Goal: Information Seeking & Learning: Learn about a topic

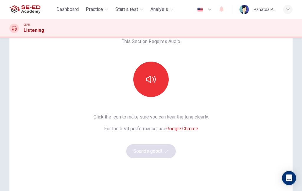
scroll to position [27, 0]
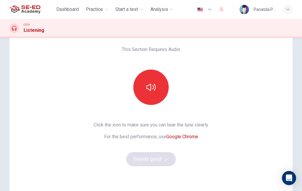
click at [159, 84] on button "button" at bounding box center [150, 87] width 35 height 35
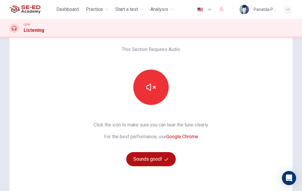
click at [158, 164] on button "Sounds good!" at bounding box center [151, 159] width 50 height 14
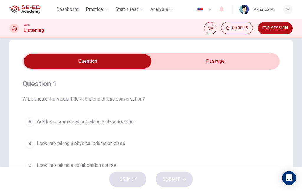
scroll to position [11, 0]
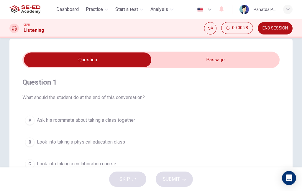
click at [217, 62] on input "checkbox" at bounding box center [87, 59] width 385 height 15
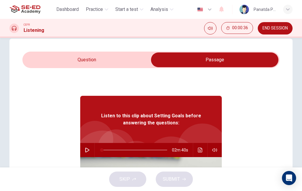
click at [78, 149] on div "Listen to this clip about Setting Goals before answering the questions: 02m 40s" at bounding box center [150, 181] width 257 height 227
click at [94, 58] on input "checkbox" at bounding box center [214, 59] width 385 height 15
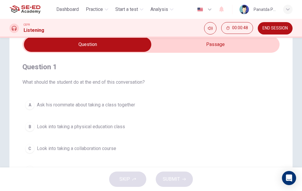
scroll to position [27, 0]
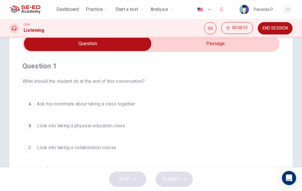
click at [236, 42] on input "checkbox" at bounding box center [87, 43] width 385 height 15
checkbox input "true"
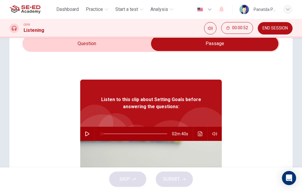
click at [88, 131] on button "button" at bounding box center [87, 134] width 9 height 14
type input "1"
click at [99, 46] on input "checkbox" at bounding box center [214, 43] width 385 height 15
checkbox input "false"
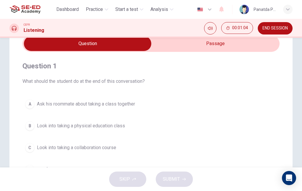
type input "8"
click at [213, 47] on input "checkbox" at bounding box center [87, 43] width 385 height 15
checkbox input "true"
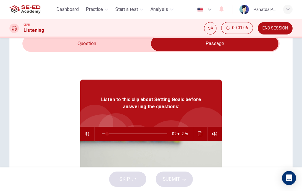
click at [198, 138] on button "Click to see the audio transcription" at bounding box center [199, 134] width 9 height 14
click at [86, 132] on icon "button" at bounding box center [87, 133] width 5 height 5
click at [88, 135] on icon "button" at bounding box center [87, 133] width 5 height 5
click at [196, 132] on button "Click to see the audio transcription" at bounding box center [199, 134] width 9 height 14
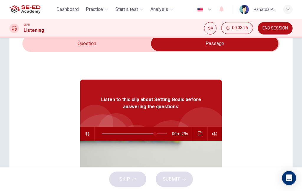
scroll to position [105, 0]
type input "99"
click at [89, 47] on input "checkbox" at bounding box center [214, 43] width 385 height 15
checkbox input "false"
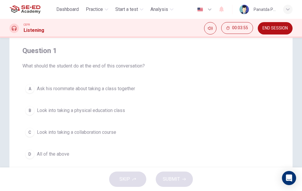
scroll to position [42, 0]
click at [123, 133] on button "C Look into taking a collaboration course" at bounding box center [150, 132] width 257 height 15
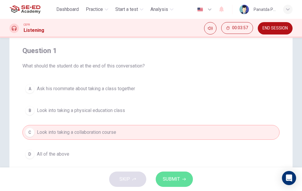
click at [182, 175] on button "SUBMIT" at bounding box center [174, 178] width 37 height 15
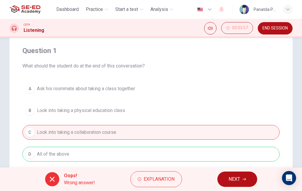
click at [239, 182] on span "NEXT" at bounding box center [233, 179] width 11 height 8
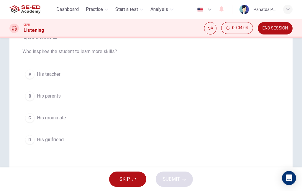
scroll to position [57, 0]
click at [202, 119] on button "C His roommate" at bounding box center [150, 117] width 257 height 15
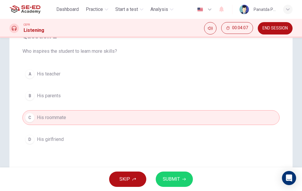
click at [182, 178] on icon "button" at bounding box center [184, 179] width 4 height 4
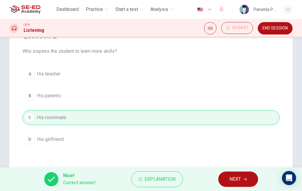
click at [239, 182] on span "NEXT" at bounding box center [234, 179] width 11 height 8
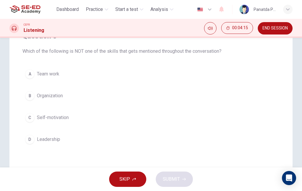
click at [186, 71] on button "A Team work" at bounding box center [150, 74] width 257 height 15
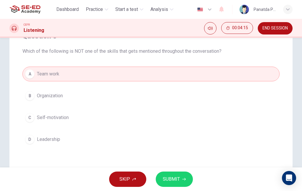
click at [178, 180] on span "SUBMIT" at bounding box center [171, 179] width 17 height 8
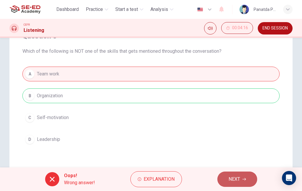
click at [242, 181] on icon "button" at bounding box center [244, 179] width 4 height 4
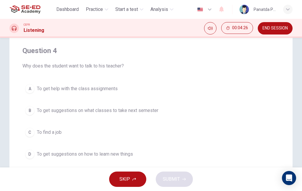
scroll to position [43, 0]
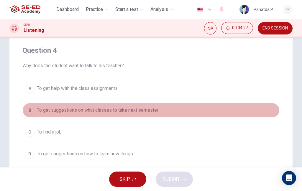
click at [237, 114] on button "B To get suggestions on what classes to take next semester" at bounding box center [150, 110] width 257 height 15
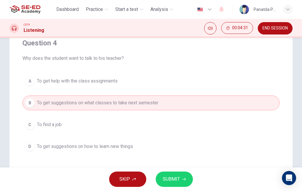
scroll to position [51, 0]
click at [230, 148] on button "D To get suggestions on how to learn new things" at bounding box center [150, 145] width 257 height 15
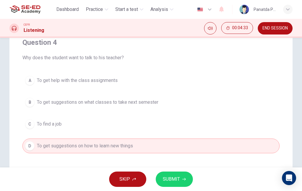
click at [177, 180] on span "SUBMIT" at bounding box center [171, 179] width 17 height 8
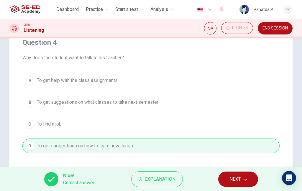
click at [242, 178] on button "NEXT" at bounding box center [238, 178] width 40 height 15
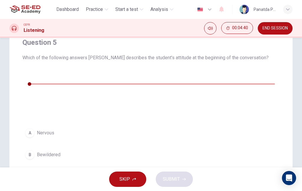
click at [29, 73] on icon "button" at bounding box center [27, 73] width 4 height 5
click at [128, 126] on button "A Nervous" at bounding box center [150, 133] width 257 height 15
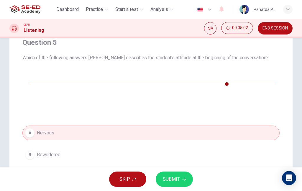
click at [176, 177] on span "SUBMIT" at bounding box center [171, 179] width 17 height 8
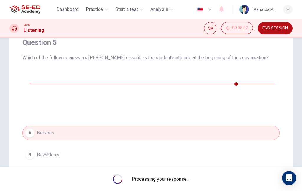
type input "88"
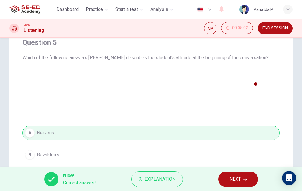
click at [237, 179] on span "NEXT" at bounding box center [234, 179] width 11 height 8
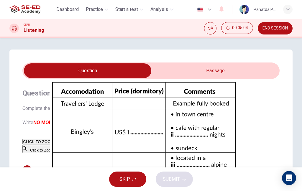
scroll to position [32, 0]
click at [233, 71] on input "checkbox" at bounding box center [87, 70] width 385 height 15
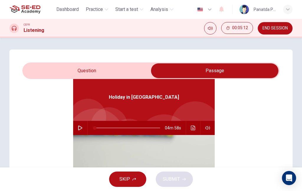
scroll to position [33, 0]
click at [79, 126] on icon "button" at bounding box center [80, 128] width 5 height 5
click at [116, 65] on input "checkbox" at bounding box center [214, 70] width 385 height 15
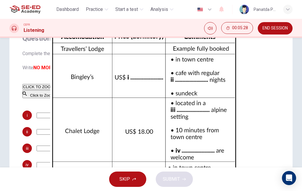
scroll to position [41, 0]
click at [252, 98] on div "Click to Zoom" at bounding box center [143, 94] width 243 height 9
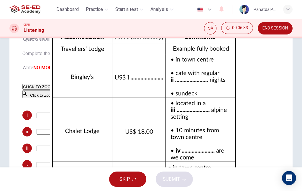
scroll to position [0, 0]
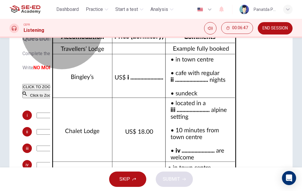
click at [55, 98] on button "Click to Zoom" at bounding box center [38, 94] width 32 height 8
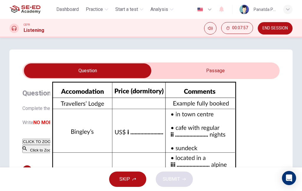
scroll to position [6, 0]
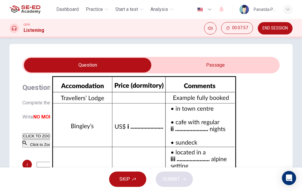
click at [223, 62] on input "checkbox" at bounding box center [87, 65] width 385 height 15
checkbox input "true"
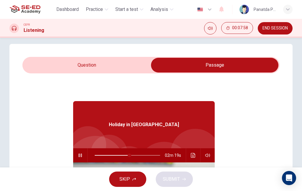
click at [80, 154] on icon "button" at bounding box center [80, 155] width 5 height 5
type input "0"
click at [77, 156] on button "button" at bounding box center [79, 155] width 9 height 14
click at [112, 67] on input "checkbox" at bounding box center [214, 65] width 385 height 15
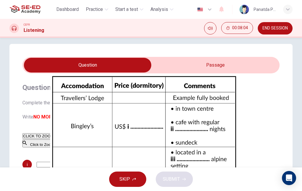
scroll to position [43, 0]
click at [179, 139] on div "Click to Zoom" at bounding box center [143, 143] width 243 height 9
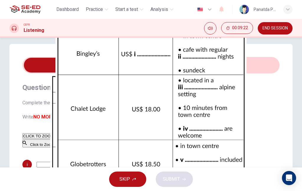
click at [213, 191] on div "Holiday in [GEOGRAPHIC_DATA]" at bounding box center [151, 194] width 302 height 7
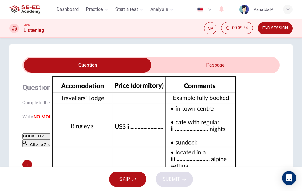
click at [219, 67] on input "checkbox" at bounding box center [87, 65] width 385 height 15
checkbox input "true"
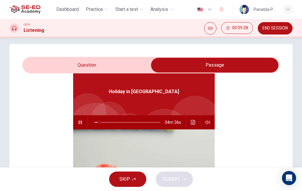
type input "7"
click at [114, 68] on input "checkbox" at bounding box center [214, 65] width 385 height 15
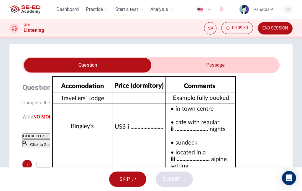
scroll to position [79, 0]
click at [170, 139] on div "Click to Zoom" at bounding box center [143, 143] width 243 height 9
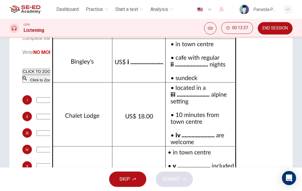
scroll to position [72, 0]
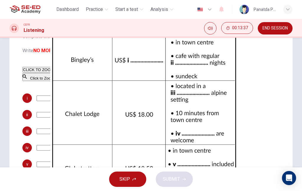
click at [63, 101] on input at bounding box center [62, 98] width 51 height 6
click at [77, 101] on input at bounding box center [62, 98] width 51 height 6
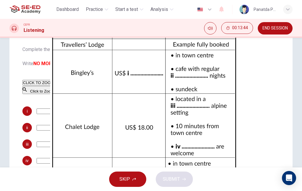
scroll to position [60, 0]
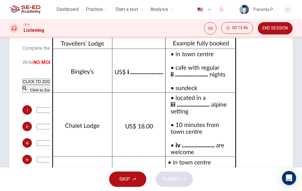
click at [57, 113] on input at bounding box center [62, 110] width 51 height 6
click at [77, 113] on input at bounding box center [62, 110] width 51 height 6
click at [74, 113] on input at bounding box center [62, 110] width 51 height 6
click at [60, 113] on input at bounding box center [62, 110] width 51 height 6
click at [74, 113] on input at bounding box center [62, 110] width 51 height 6
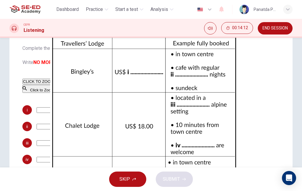
click at [81, 113] on input at bounding box center [62, 110] width 51 height 6
click at [77, 113] on input at bounding box center [62, 110] width 51 height 6
click at [145, 131] on div "ii" at bounding box center [143, 126] width 243 height 9
click at [83, 113] on input at bounding box center [62, 110] width 51 height 6
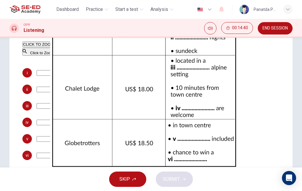
scroll to position [101, 0]
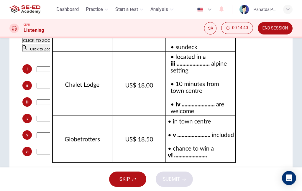
click at [156, 85] on div "i ii iii iv v vi" at bounding box center [143, 110] width 243 height 92
click at [80, 72] on input at bounding box center [62, 69] width 51 height 6
click at [161, 122] on div "iv" at bounding box center [143, 118] width 243 height 9
click at [129, 179] on span "SKIP" at bounding box center [124, 179] width 11 height 8
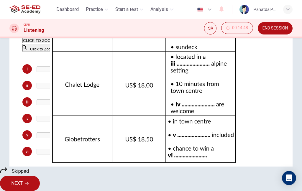
click at [23, 179] on span "NEXT" at bounding box center [16, 183] width 11 height 8
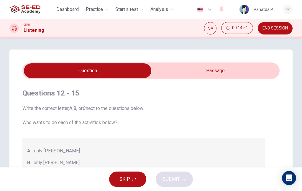
scroll to position [0, 0]
click at [235, 63] on input "checkbox" at bounding box center [87, 70] width 385 height 15
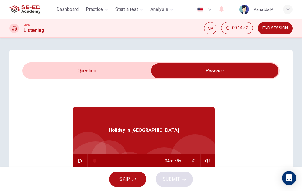
click at [100, 67] on input "checkbox" at bounding box center [214, 70] width 385 height 15
checkbox input "false"
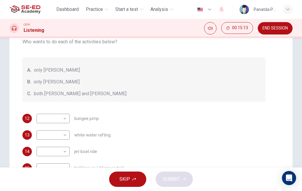
click at [131, 176] on button "SKIP" at bounding box center [127, 178] width 37 height 15
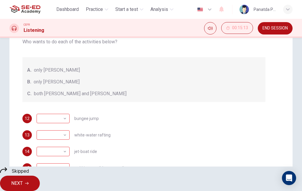
click at [40, 181] on button "NEXT" at bounding box center [20, 183] width 40 height 15
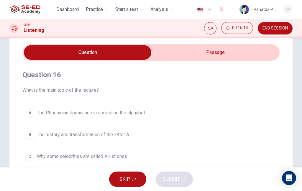
scroll to position [19, 0]
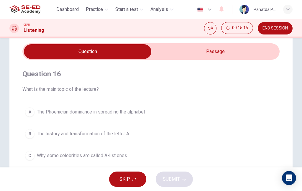
click at [215, 53] on input "checkbox" at bounding box center [87, 51] width 385 height 15
checkbox input "true"
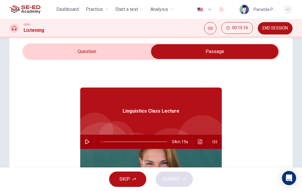
click at [86, 143] on icon "button" at bounding box center [87, 141] width 5 height 5
type input "0"
click at [101, 54] on input "checkbox" at bounding box center [214, 51] width 385 height 15
checkbox input "false"
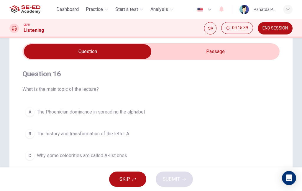
type input "8"
click at [228, 52] on input "checkbox" at bounding box center [87, 51] width 385 height 15
checkbox input "true"
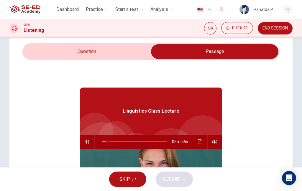
click at [199, 144] on button "Click to see the audio transcription" at bounding box center [199, 142] width 9 height 14
type input "97"
click at [101, 54] on input "checkbox" at bounding box center [214, 51] width 385 height 15
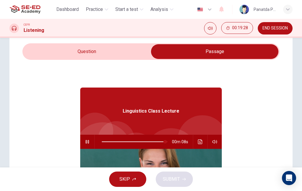
checkbox input "false"
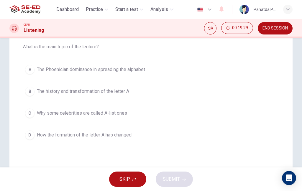
scroll to position [62, 0]
click at [181, 80] on div "A The Phoenician dominance in spreading the alphabet B The history and transfor…" at bounding box center [150, 102] width 257 height 80
click at [144, 65] on button "A The Phoenician dominance in spreading the alphabet" at bounding box center [150, 69] width 257 height 15
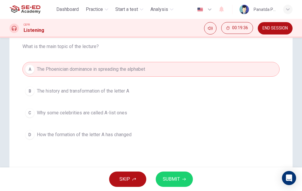
click at [182, 184] on button "SUBMIT" at bounding box center [174, 178] width 37 height 15
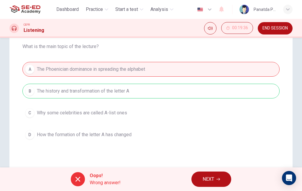
click at [203, 178] on span "NEXT" at bounding box center [207, 179] width 11 height 8
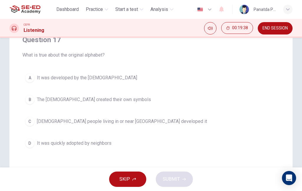
scroll to position [52, 0]
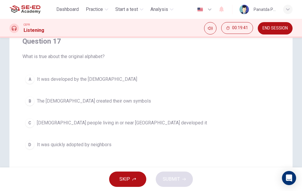
click at [121, 84] on button "A It was developed by the [DEMOGRAPHIC_DATA]" at bounding box center [150, 79] width 257 height 15
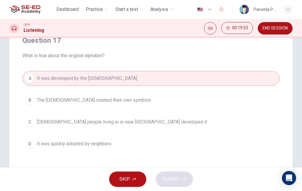
scroll to position [52, 0]
click at [91, 145] on span "It was quickly adopted by neighbors" at bounding box center [74, 144] width 75 height 7
click at [90, 145] on span "It was quickly adopted by neighbors" at bounding box center [74, 144] width 75 height 7
click at [93, 146] on span "It was quickly adopted by neighbors" at bounding box center [74, 144] width 75 height 7
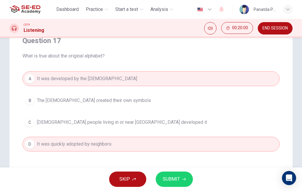
click at [165, 177] on span "SUBMIT" at bounding box center [171, 179] width 17 height 8
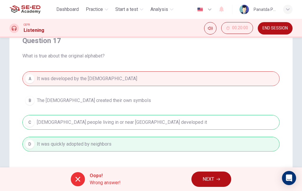
click at [207, 181] on span "NEXT" at bounding box center [207, 179] width 11 height 8
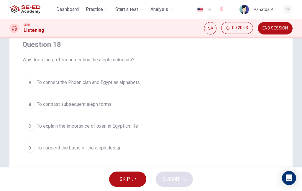
scroll to position [48, 0]
click at [139, 87] on button "A To connect the Phoenician and Egyptian alphabets" at bounding box center [150, 83] width 257 height 15
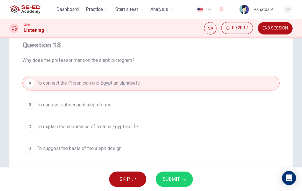
click at [171, 178] on span "SUBMIT" at bounding box center [171, 179] width 17 height 8
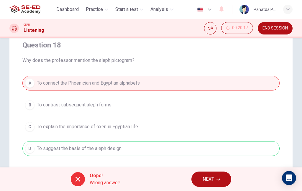
click at [208, 179] on span "NEXT" at bounding box center [207, 179] width 11 height 8
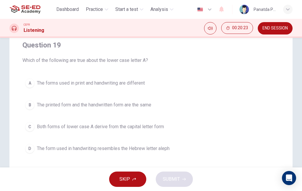
click at [267, 33] on button "END SESSION" at bounding box center [275, 28] width 35 height 12
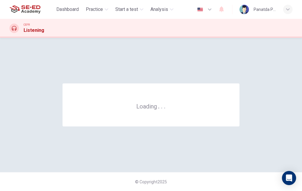
scroll to position [0, 0]
